Goal: Information Seeking & Learning: Learn about a topic

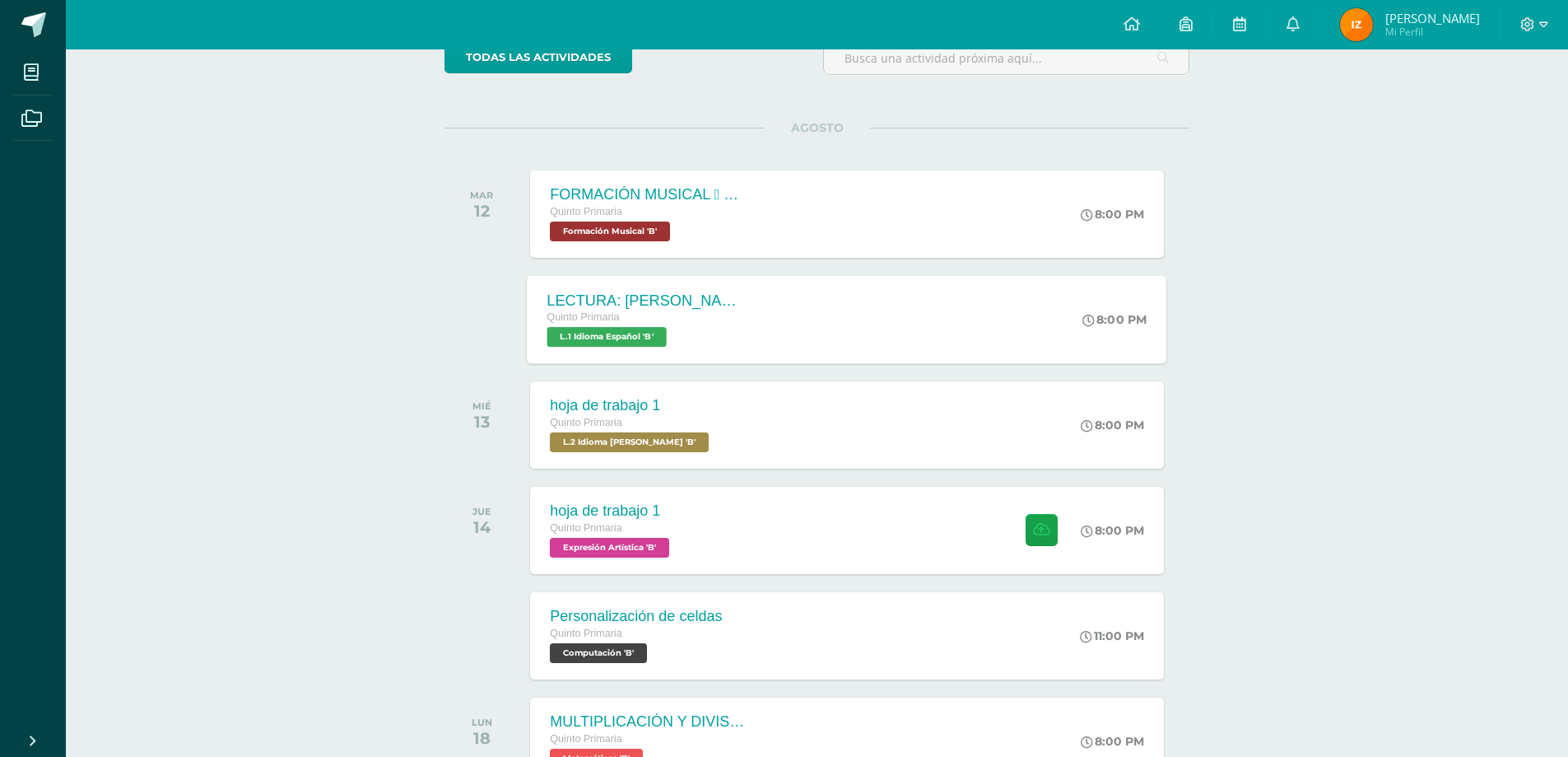
scroll to position [247, 0]
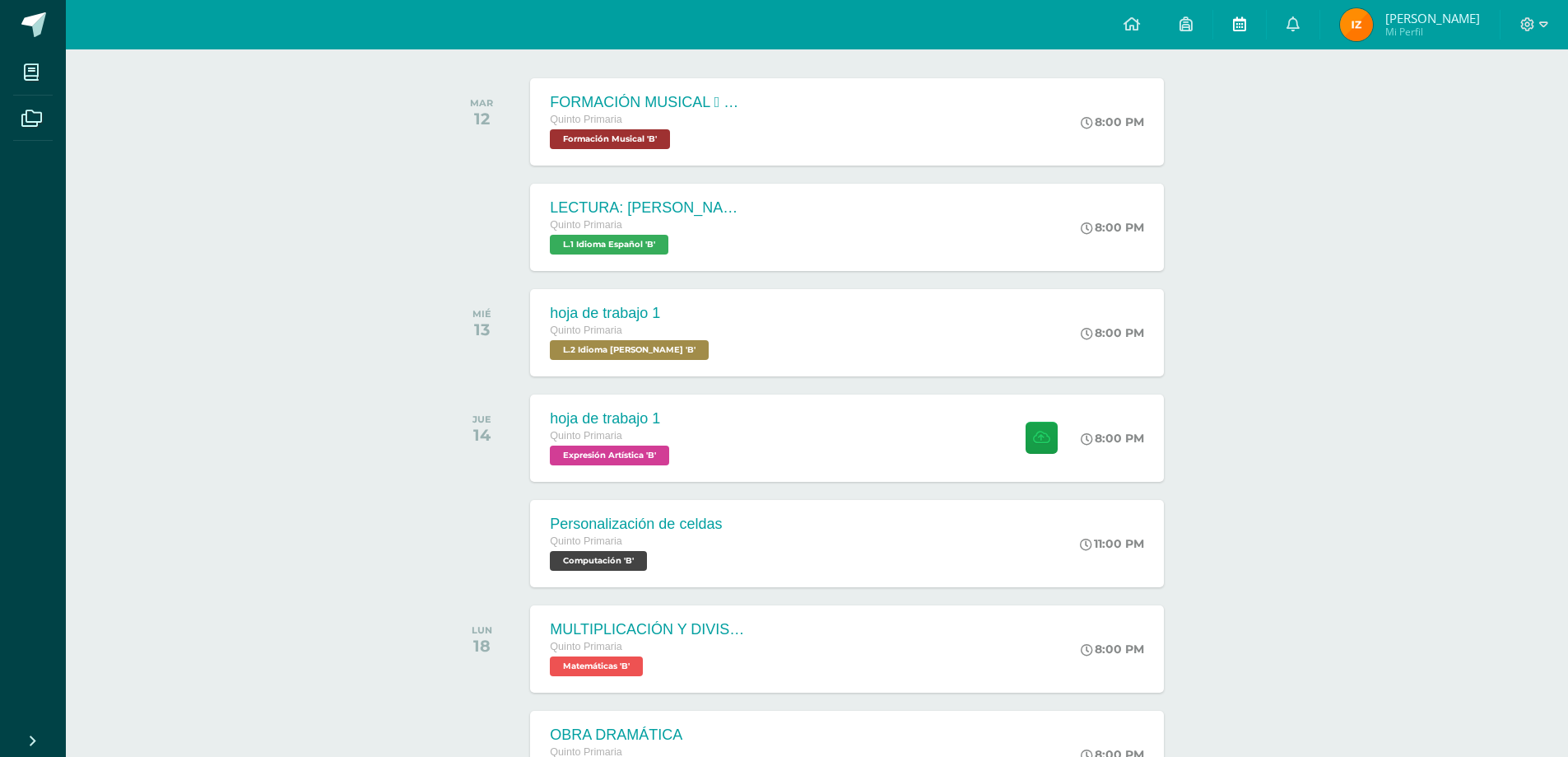
click at [1250, 23] on link at bounding box center [1239, 24] width 53 height 49
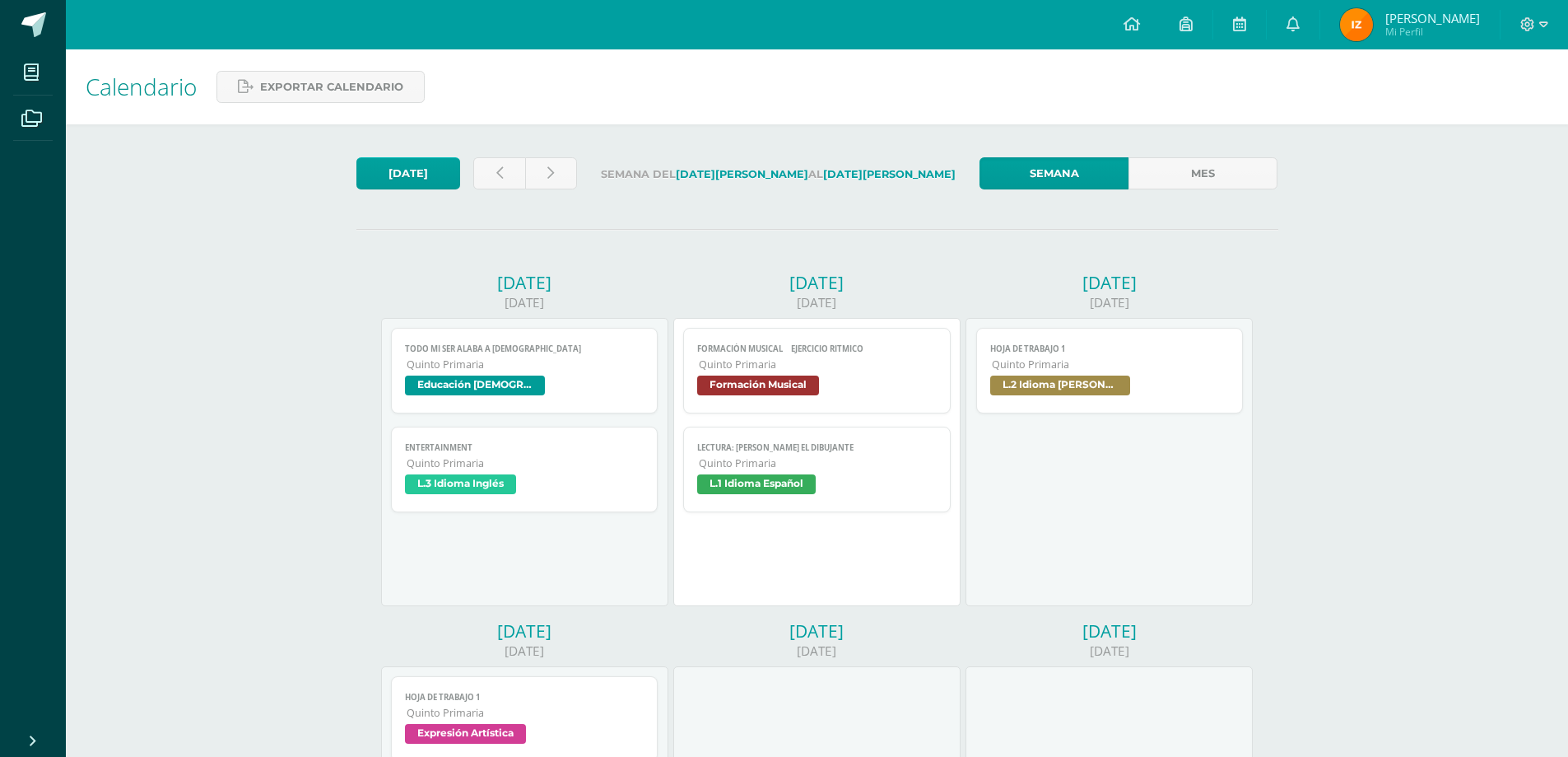
click at [1070, 383] on span "L.2 Idioma [PERSON_NAME]" at bounding box center [1060, 386] width 140 height 20
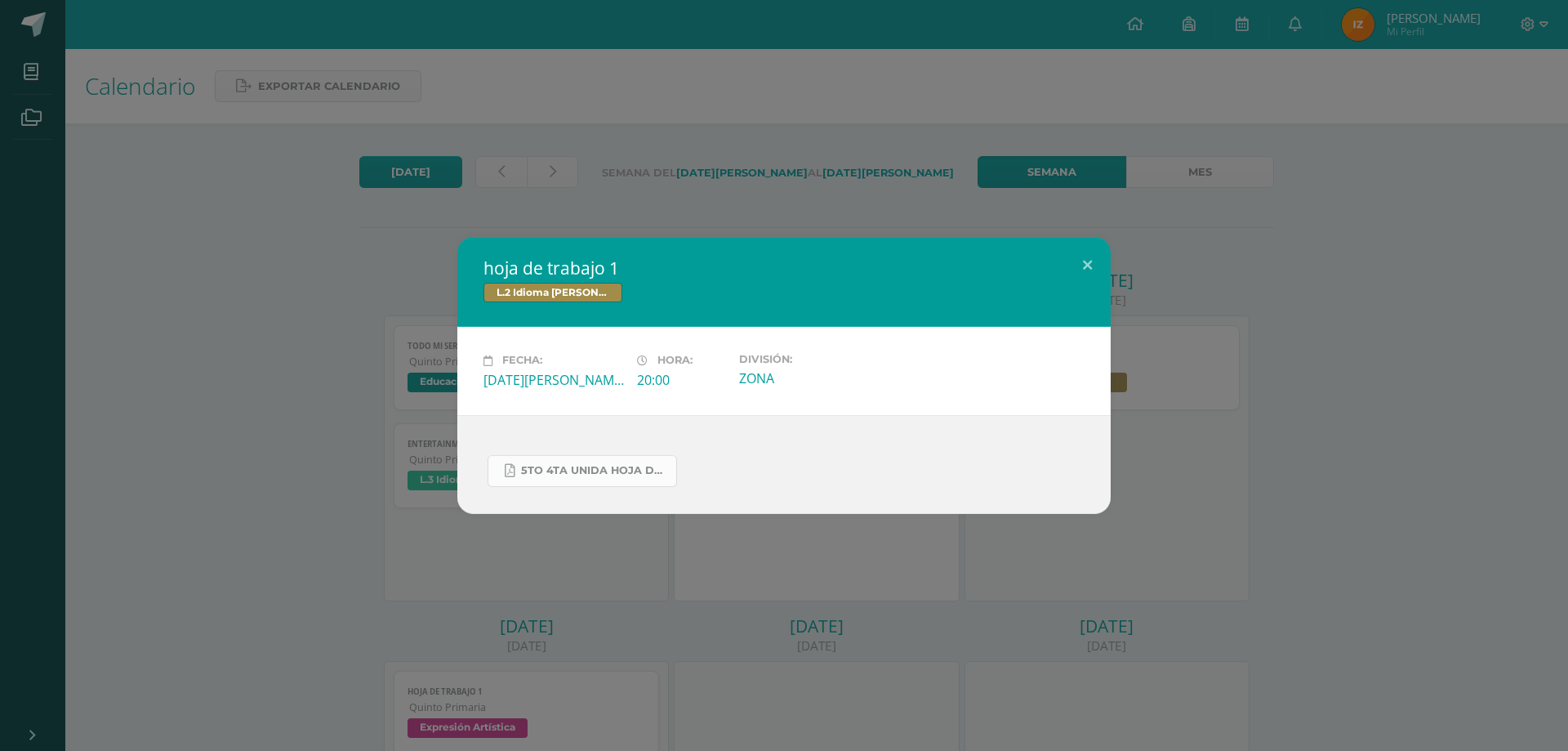
click at [587, 470] on span "5to 4ta unida hoja de trabajo kaqchikel.pdf" at bounding box center [594, 471] width 147 height 13
click at [1271, 587] on div "hoja de trabajo 1 L.2 Idioma Maya Kaqchikel Fecha: Miércoles 13 de Agosto Hora:…" at bounding box center [784, 375] width 1568 height 751
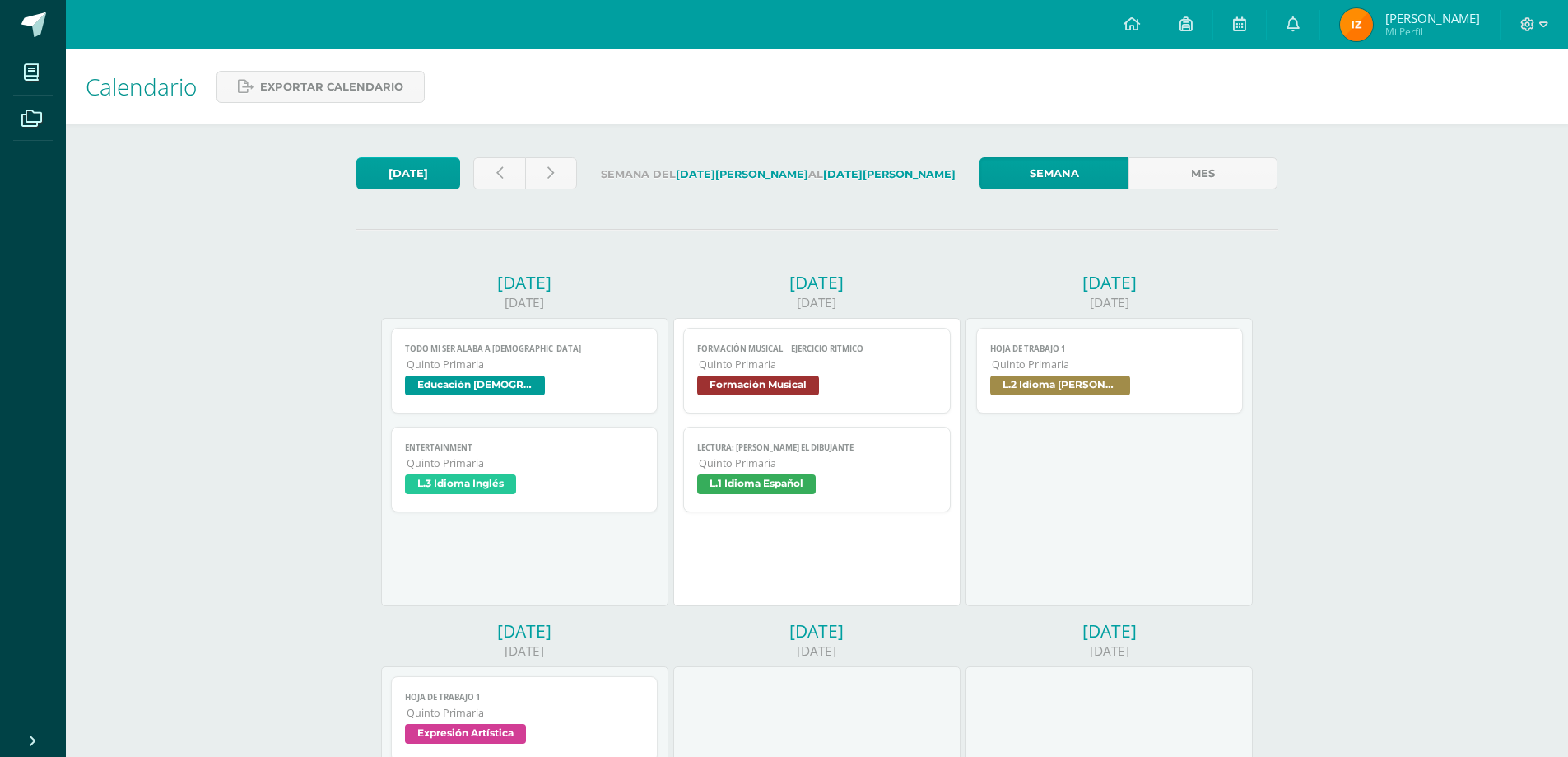
click at [783, 464] on span "Quinto Primaria" at bounding box center [818, 463] width 238 height 14
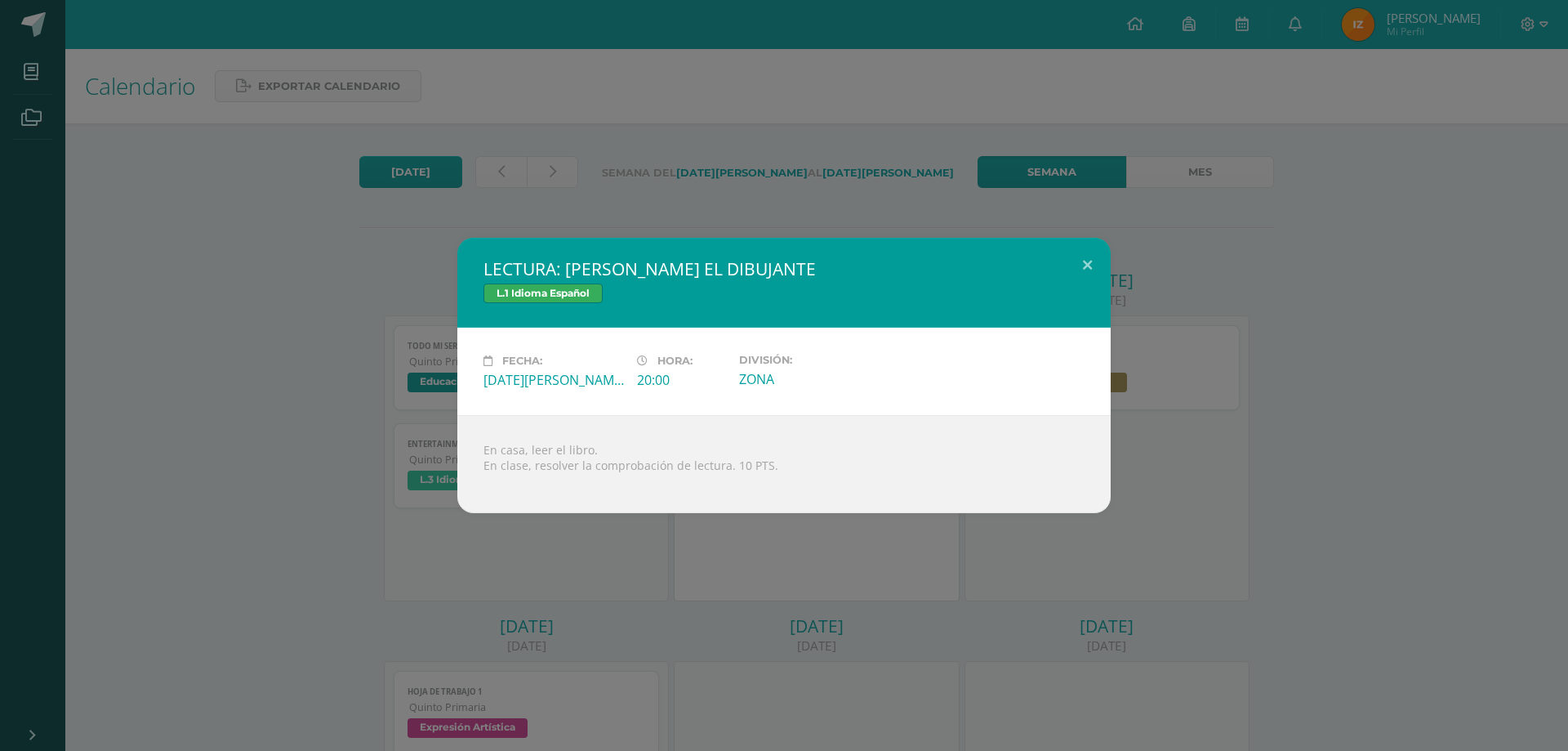
click at [1245, 346] on div "LECTURA: ENRIQUE EL DIBUJANTE L.1 Idioma Español Fecha: Martes 12 de Agosto Hor…" at bounding box center [784, 375] width 1555 height 275
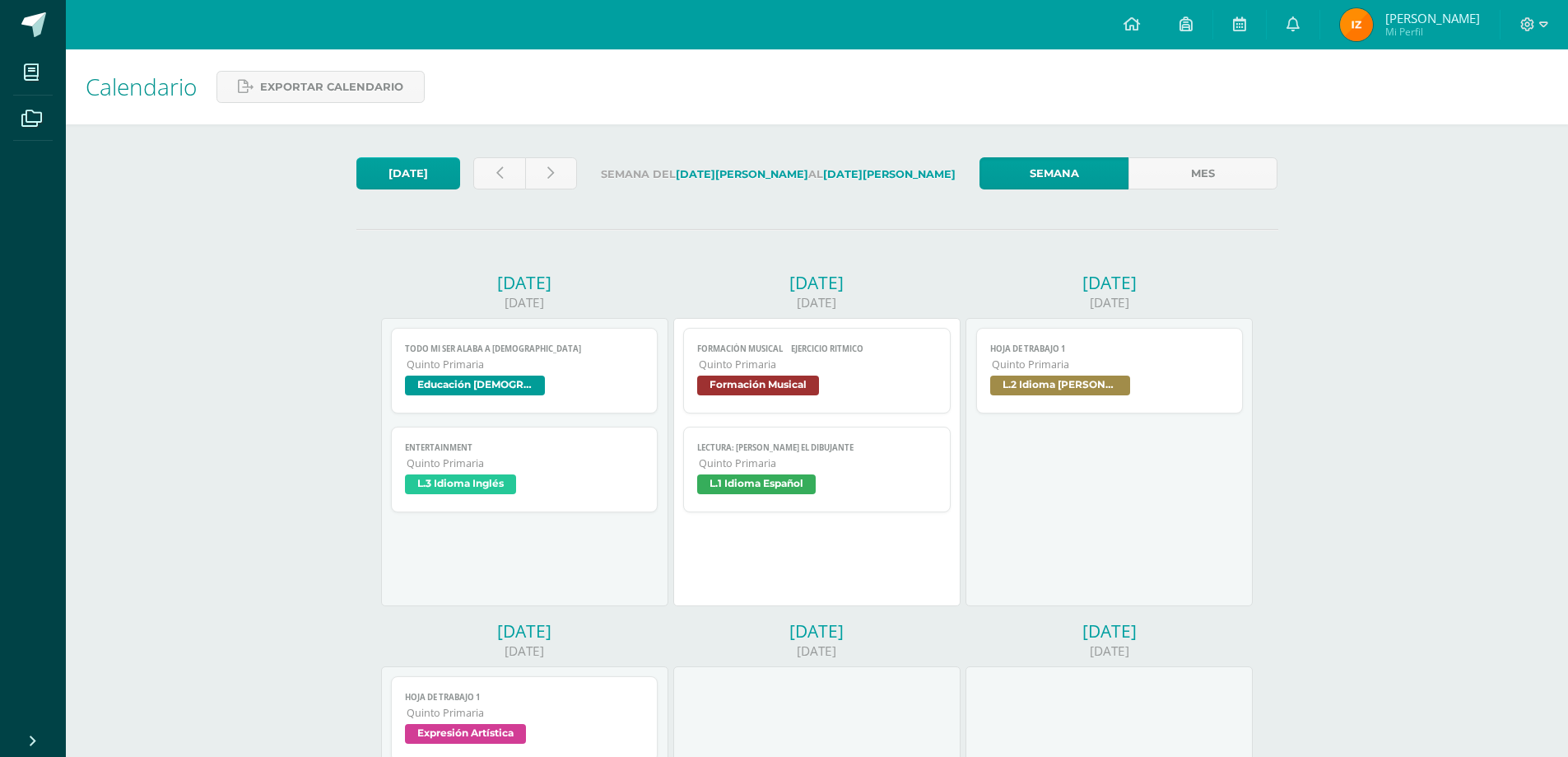
click at [809, 477] on span "L.1 Idioma Español" at bounding box center [756, 485] width 118 height 20
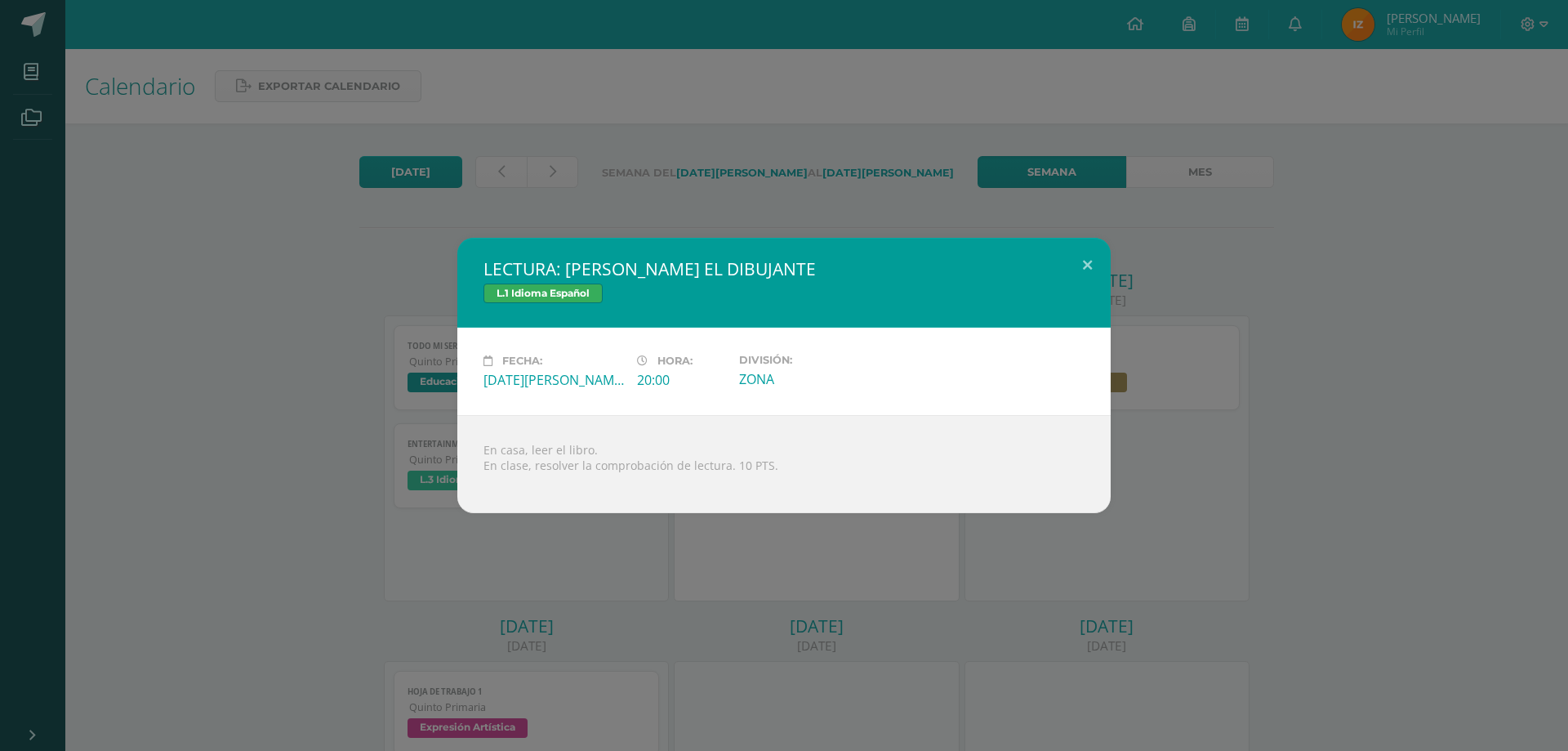
click at [347, 470] on div "LECTURA: ENRIQUE EL DIBUJANTE L.1 Idioma Español Fecha: Martes 12 de Agosto Hor…" at bounding box center [784, 375] width 1555 height 275
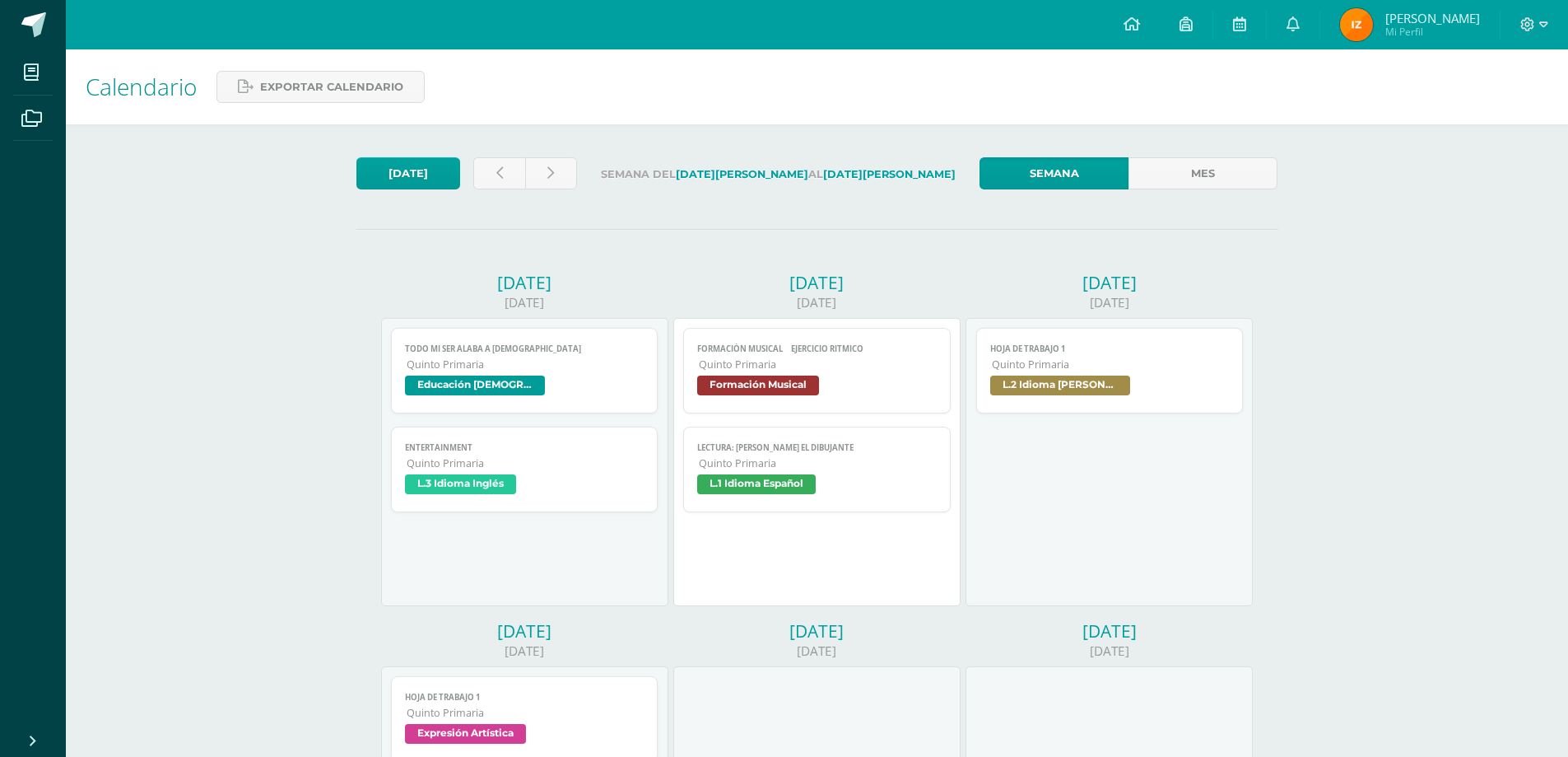
click at [852, 366] on span "Quinto Primaria" at bounding box center [818, 364] width 238 height 14
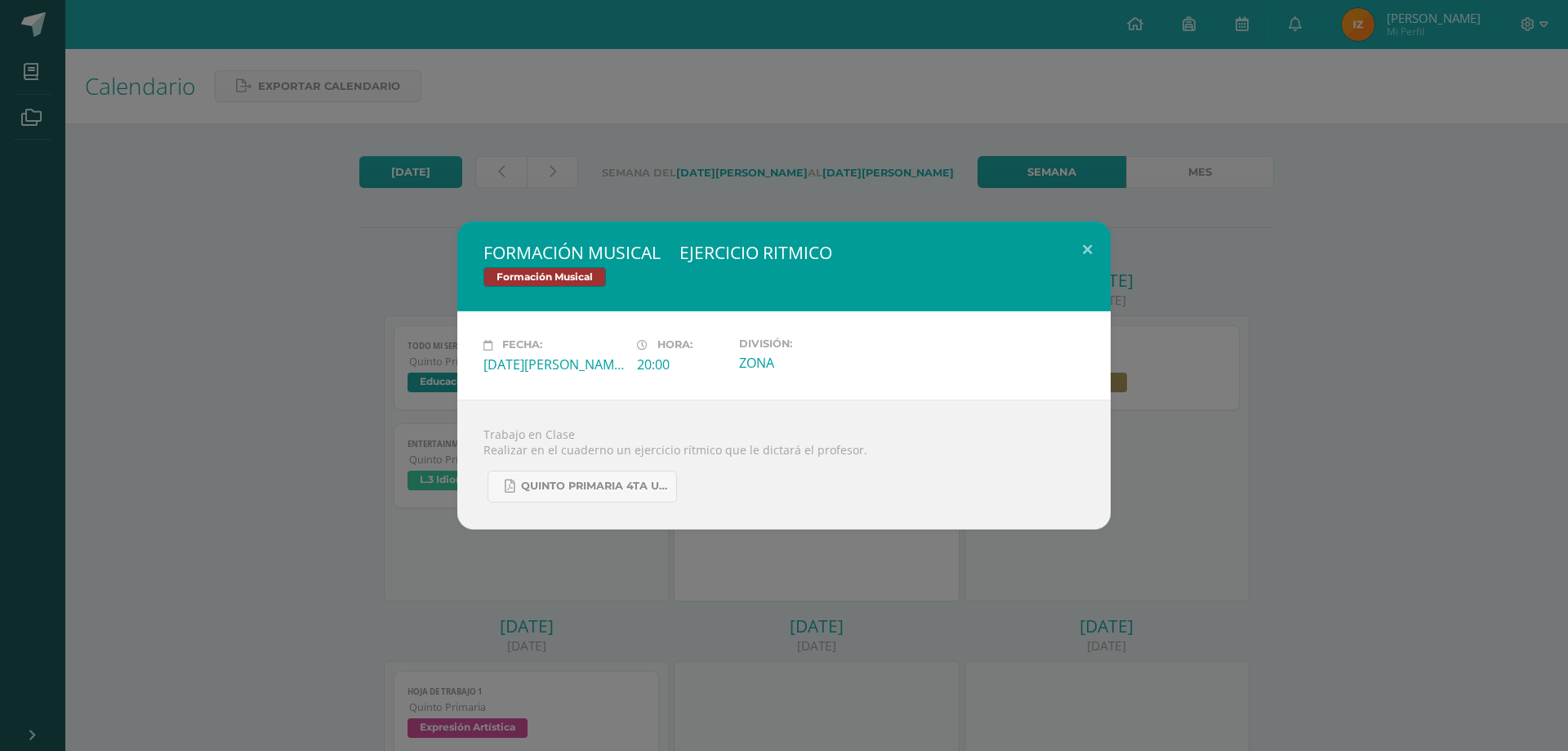
drag, startPoint x: 1206, startPoint y: 460, endPoint x: 1073, endPoint y: 492, distance: 136.8
click at [1198, 467] on div "FORMACIÓN MUSICAL  EJERCICIO RITMICO Formación Musical Fecha: Martes 12 de Ago…" at bounding box center [784, 374] width 1555 height 307
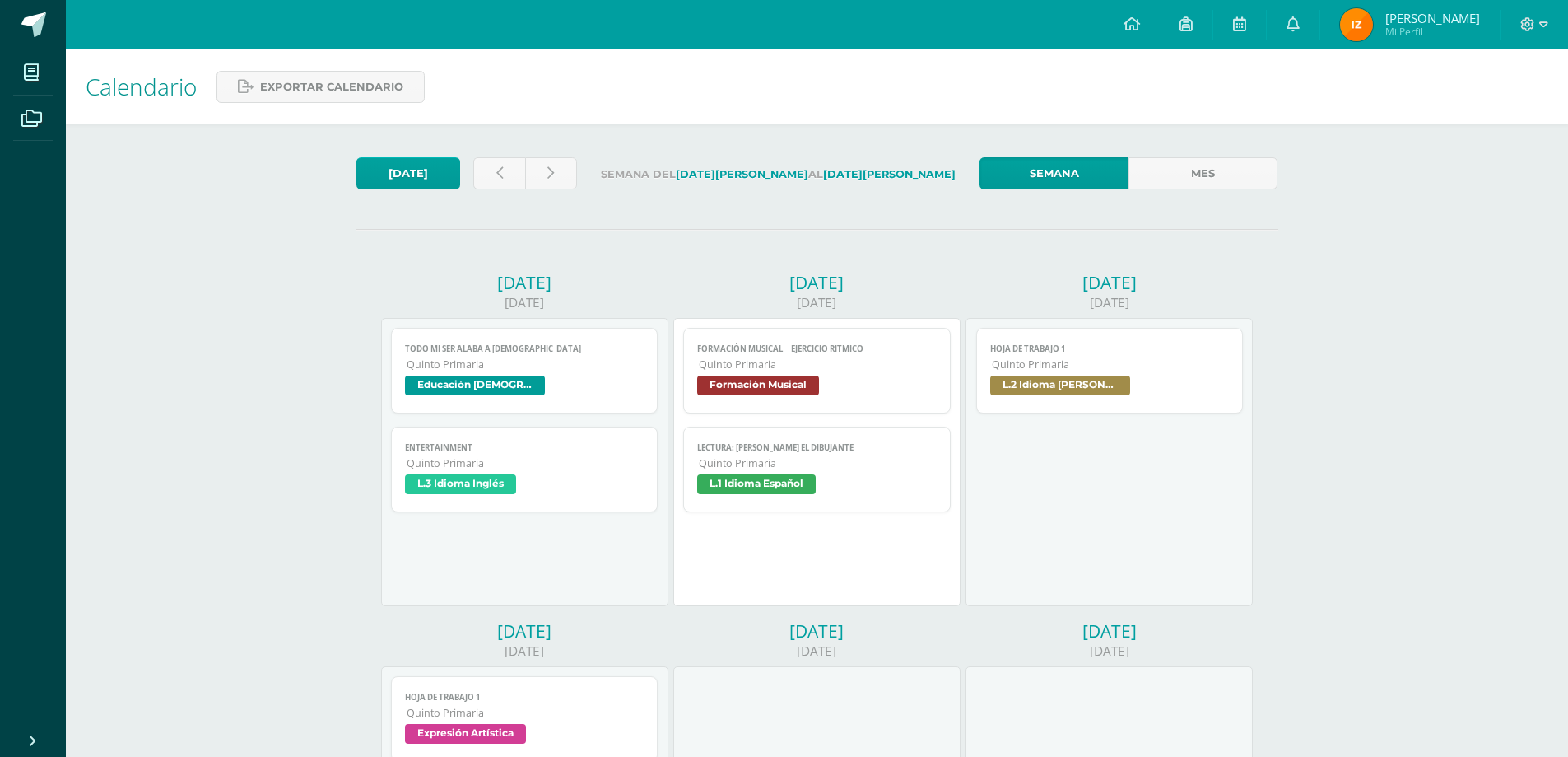
click at [1040, 394] on span "L.2 Idioma [PERSON_NAME]" at bounding box center [1060, 386] width 140 height 20
